Goal: Task Accomplishment & Management: Manage account settings

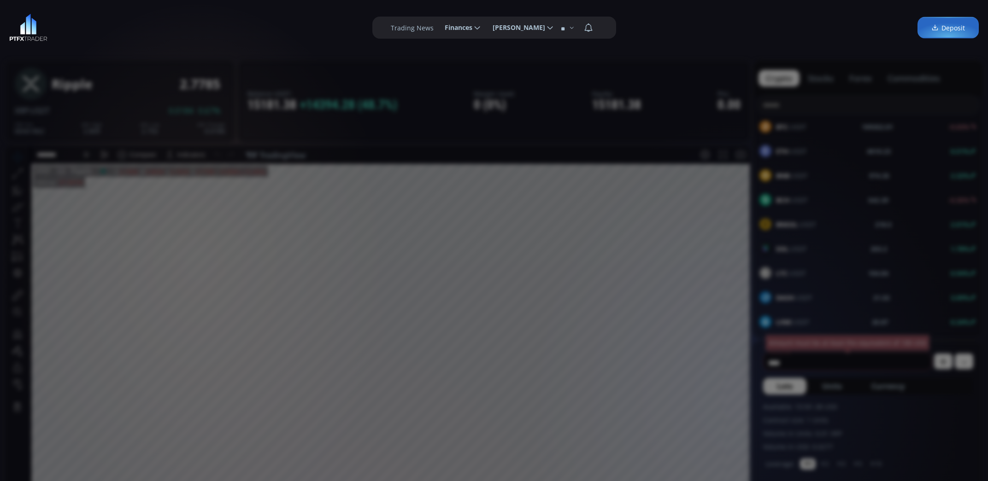
scroll to position [128, 0]
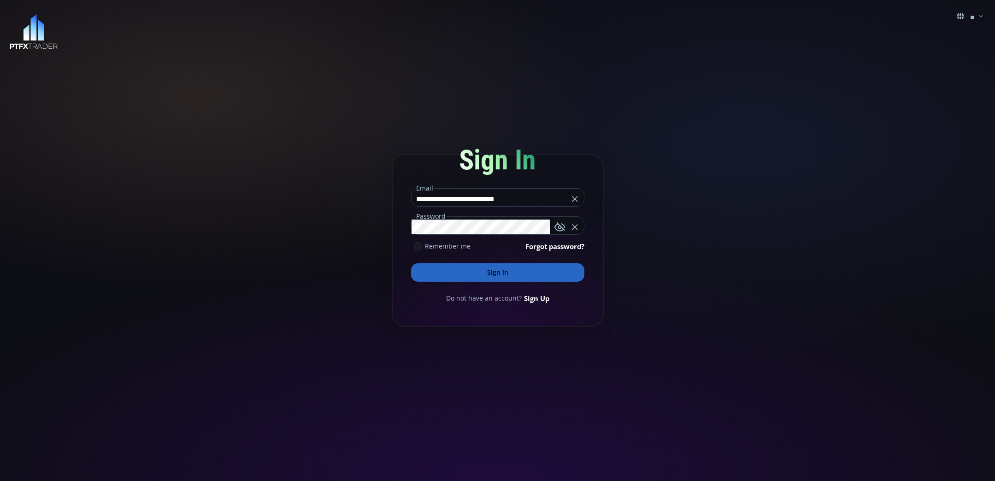
click at [495, 274] on button "Sign In" at bounding box center [497, 273] width 173 height 18
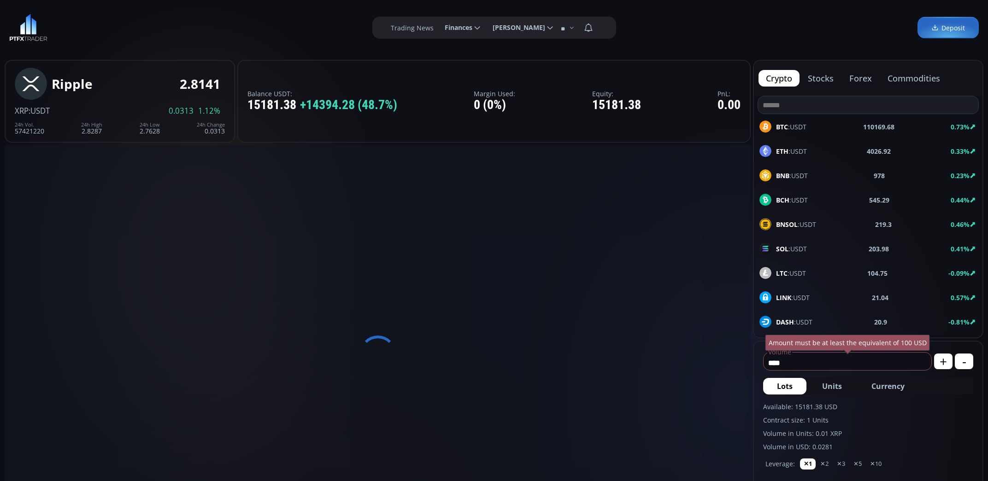
scroll to position [128, 0]
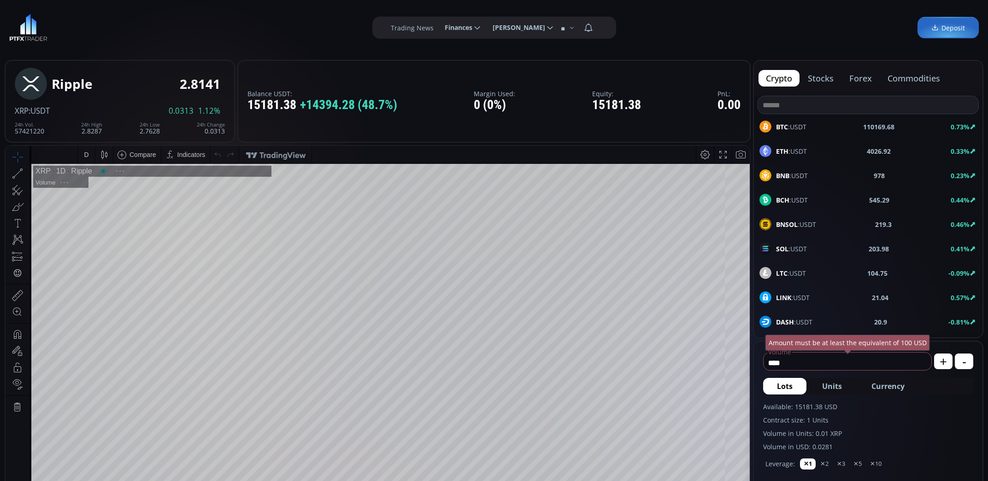
type input "********"
